Goal: Use online tool/utility: Utilize a website feature to perform a specific function

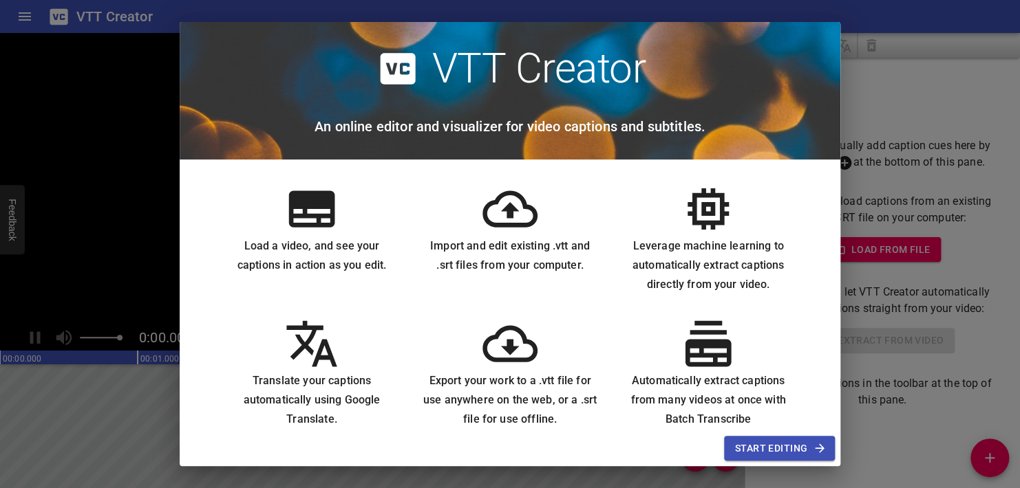
scroll to position [25, 0]
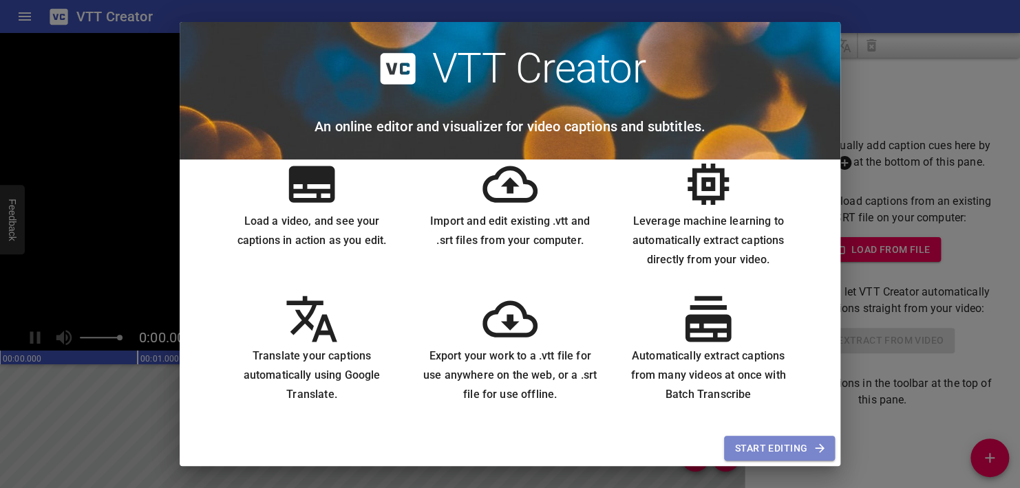
click at [790, 445] on span "Start Editing" at bounding box center [779, 448] width 89 height 17
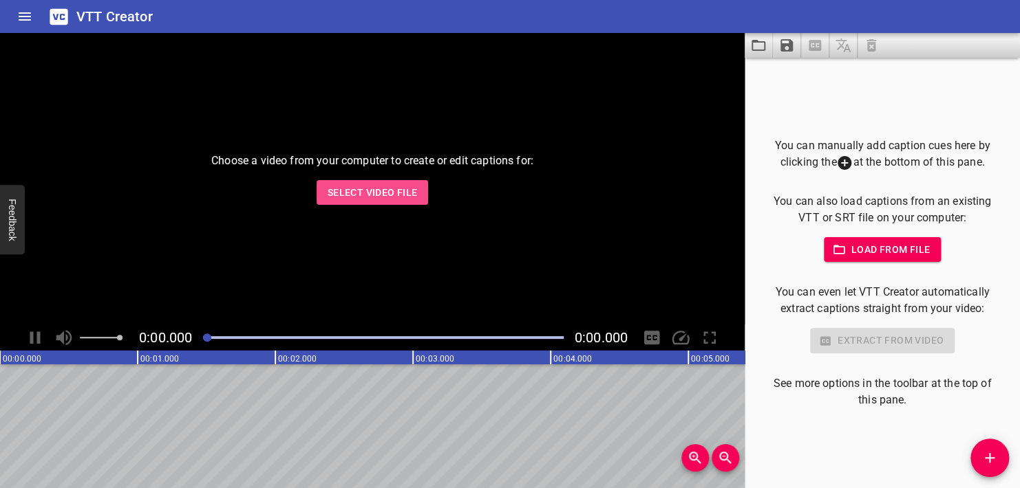
click at [361, 197] on span "Select Video File" at bounding box center [372, 192] width 90 height 17
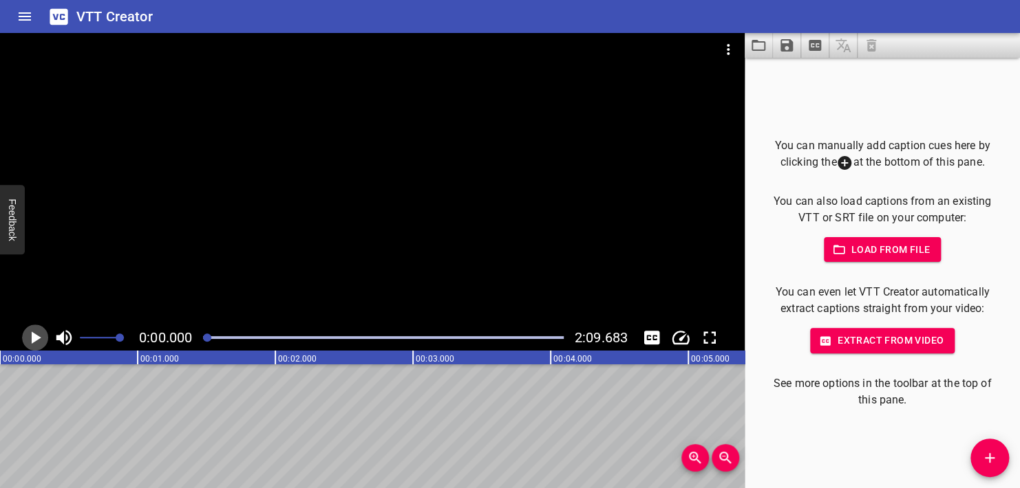
click at [30, 333] on icon "Play/Pause" at bounding box center [35, 337] width 21 height 21
click at [84, 343] on span at bounding box center [100, 337] width 40 height 19
click at [39, 338] on icon "Play/Pause" at bounding box center [35, 338] width 10 height 12
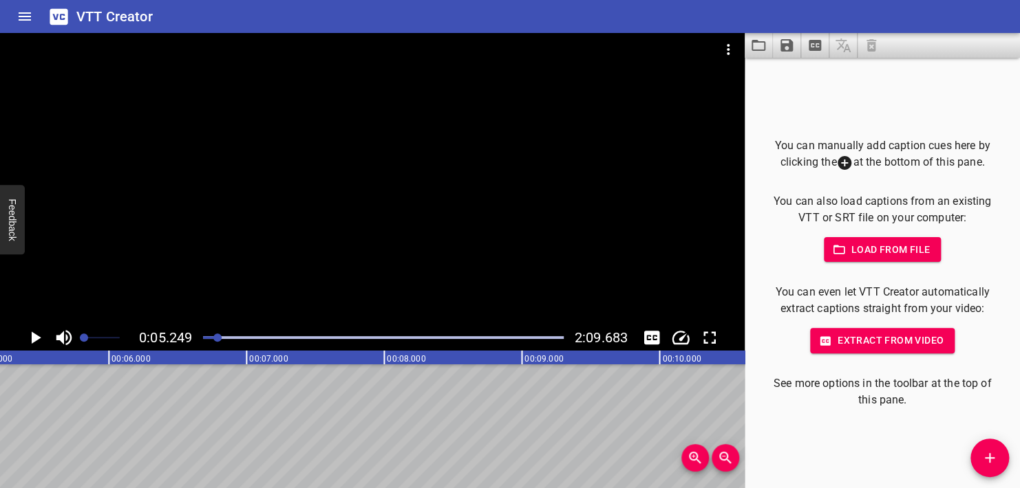
scroll to position [0, 722]
click at [642, 340] on icon "Toggle captions" at bounding box center [651, 337] width 21 height 21
click at [493, 242] on div at bounding box center [372, 179] width 744 height 292
click at [651, 330] on icon "Toggle captions" at bounding box center [651, 337] width 21 height 21
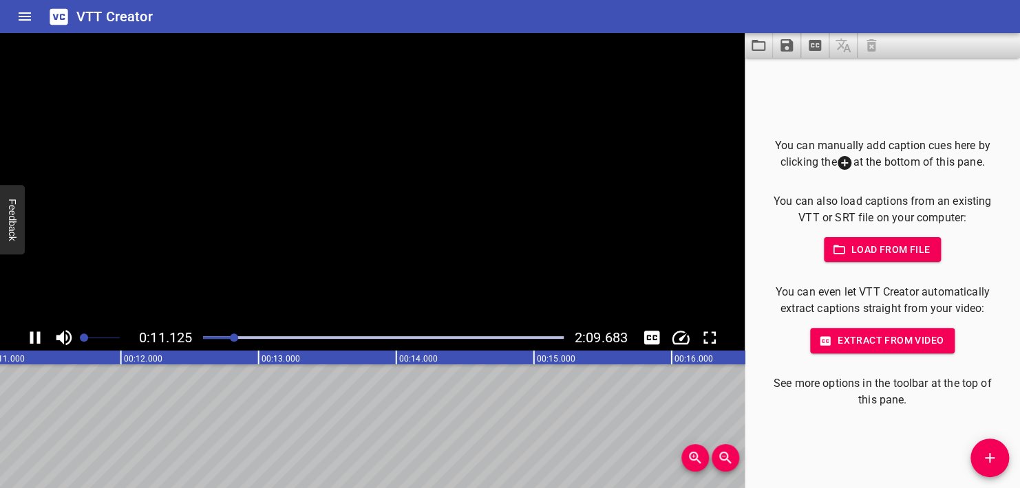
click at [751, 367] on div "You can manually add caption cues here by clicking the at the bottom of this pa…" at bounding box center [881, 273] width 275 height 431
click at [365, 193] on div at bounding box center [372, 179] width 744 height 292
click at [989, 454] on icon "Add Cue" at bounding box center [989, 458] width 10 height 10
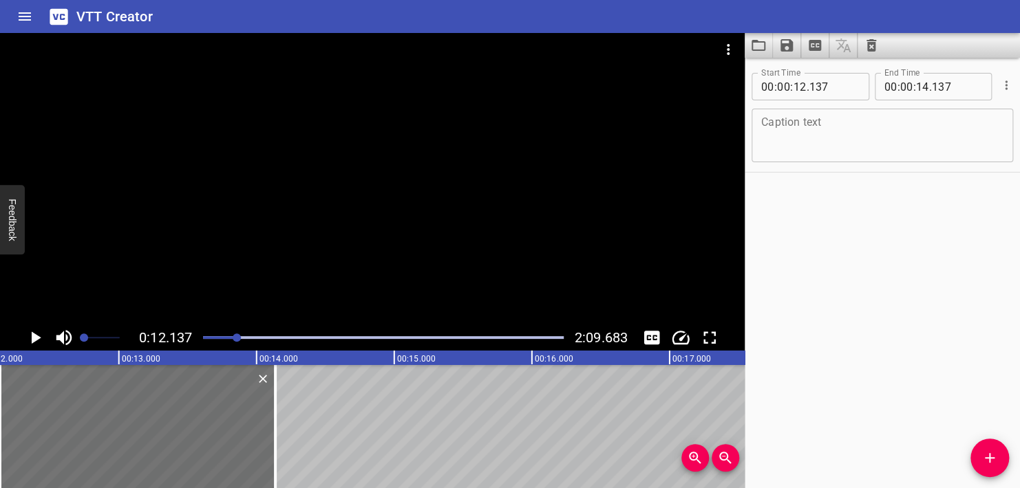
click at [362, 257] on div at bounding box center [372, 179] width 744 height 292
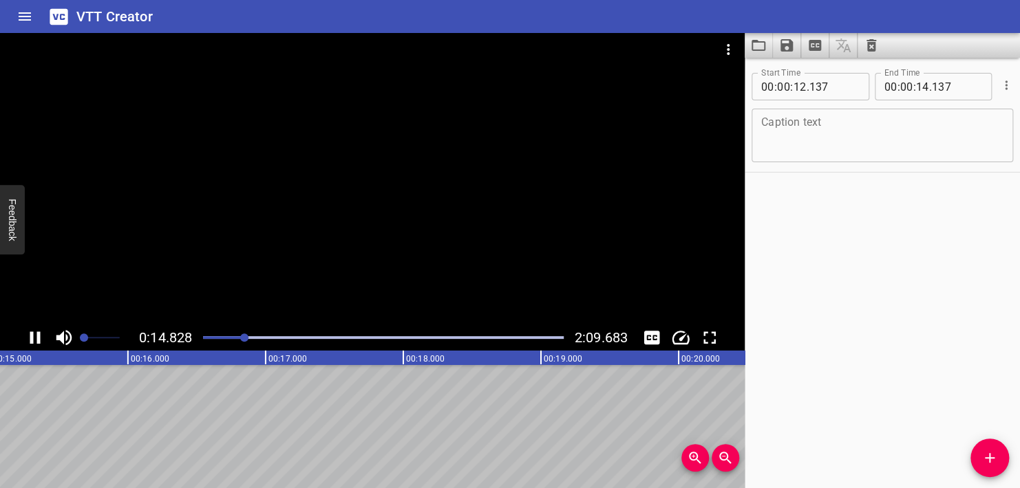
click at [270, 233] on div at bounding box center [372, 179] width 744 height 292
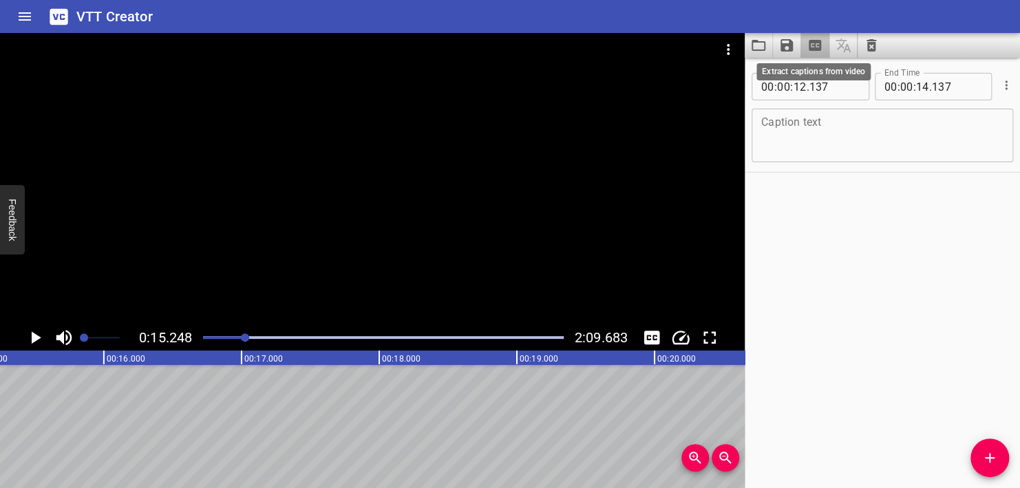
click at [809, 41] on icon "Extract captions from video" at bounding box center [814, 45] width 12 height 11
